Goal: Information Seeking & Learning: Learn about a topic

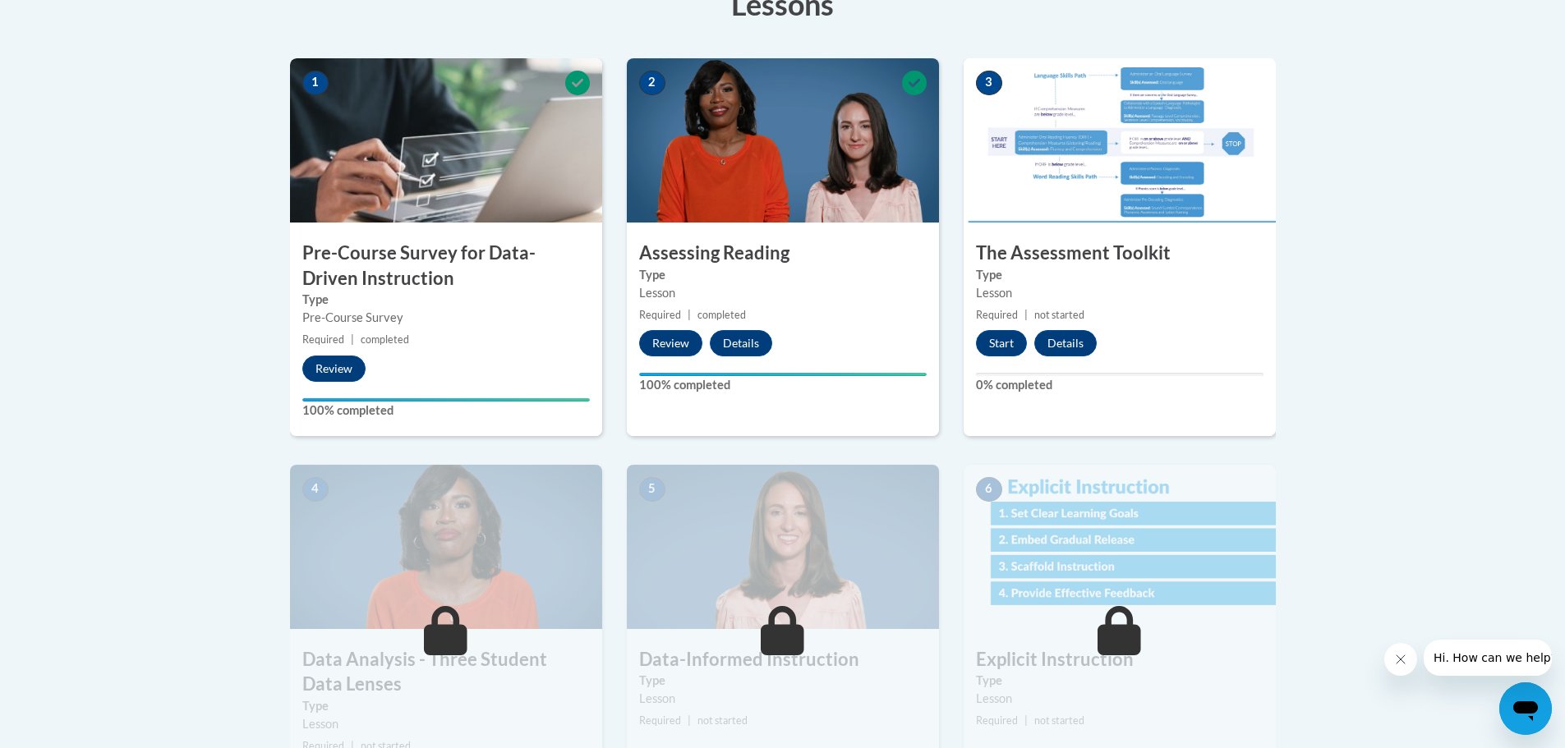
scroll to position [493, 0]
